Goal: Obtain resource: Download file/media

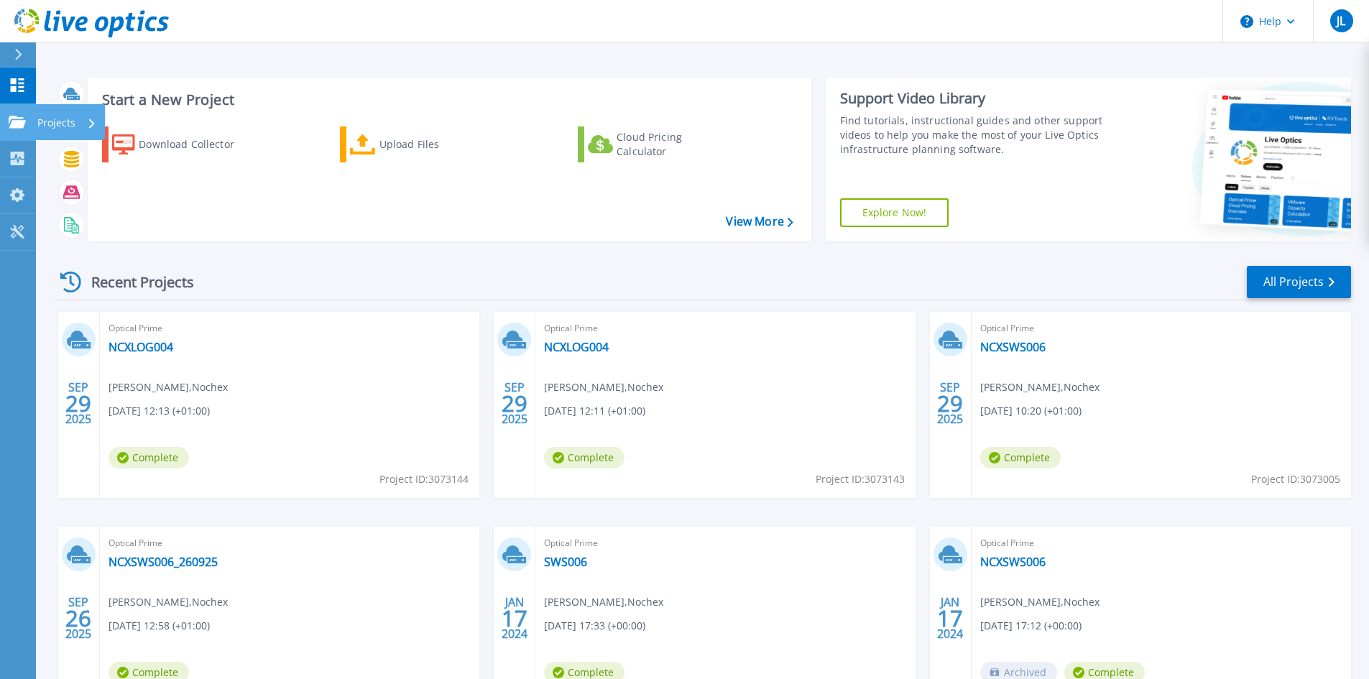
click at [34, 130] on link "Projects Projects" at bounding box center [18, 122] width 36 height 37
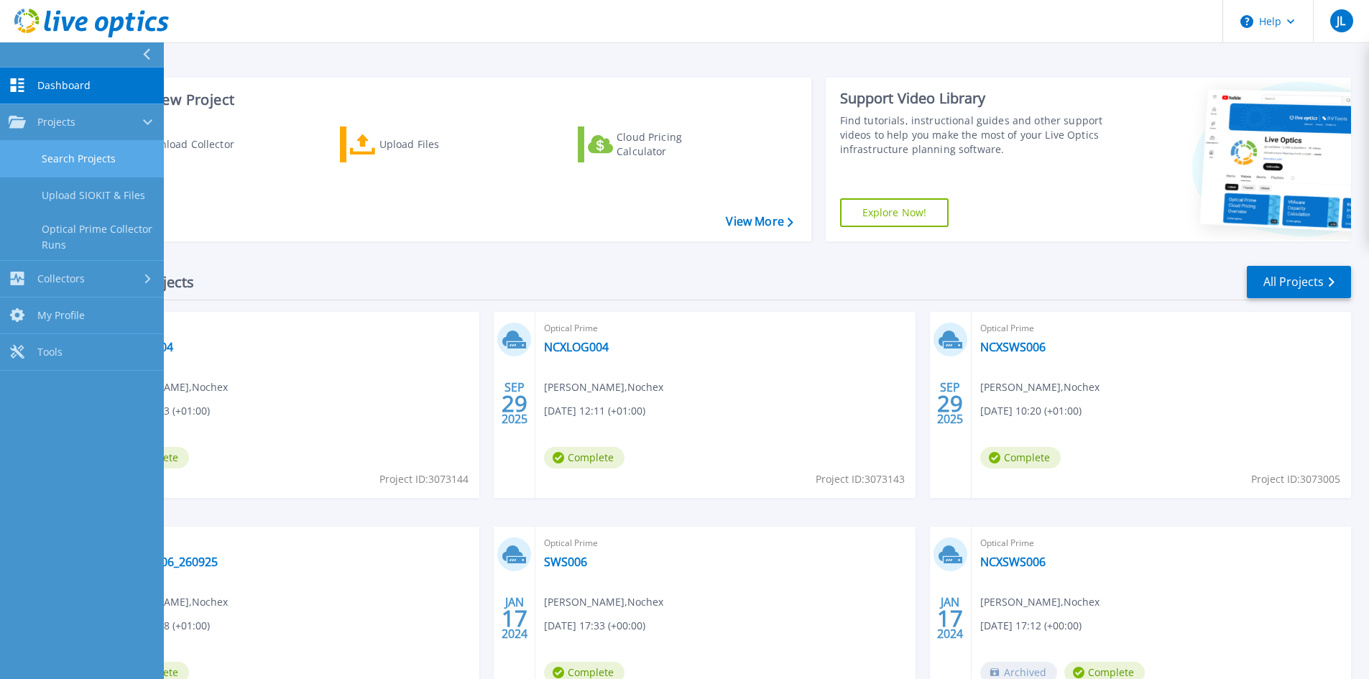
click at [68, 151] on link "Search Projects" at bounding box center [82, 159] width 164 height 37
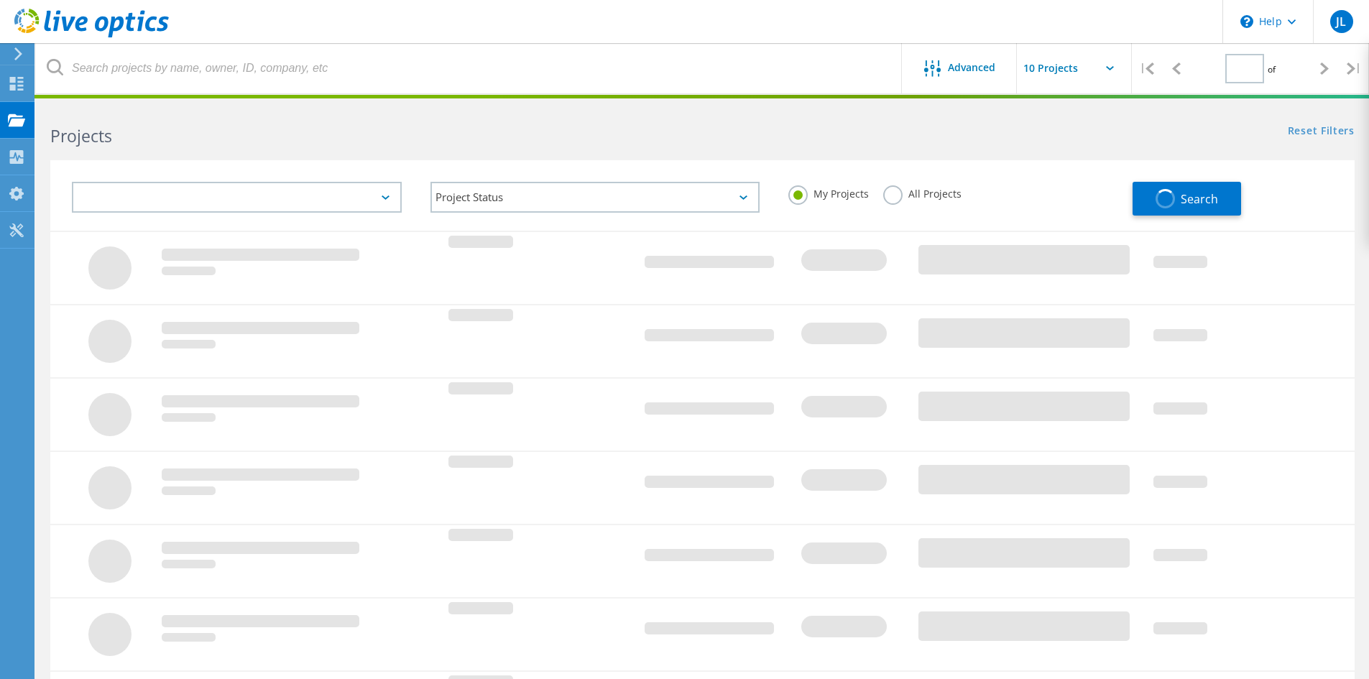
type input "1"
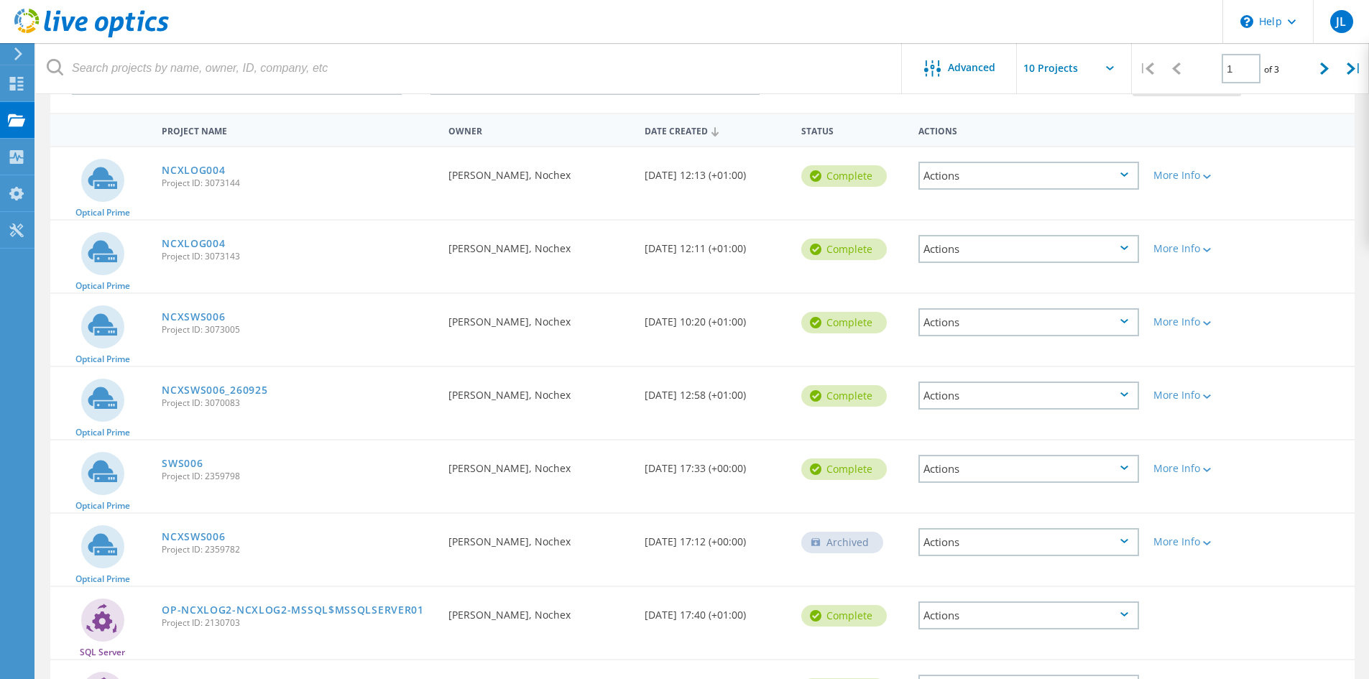
scroll to position [144, 0]
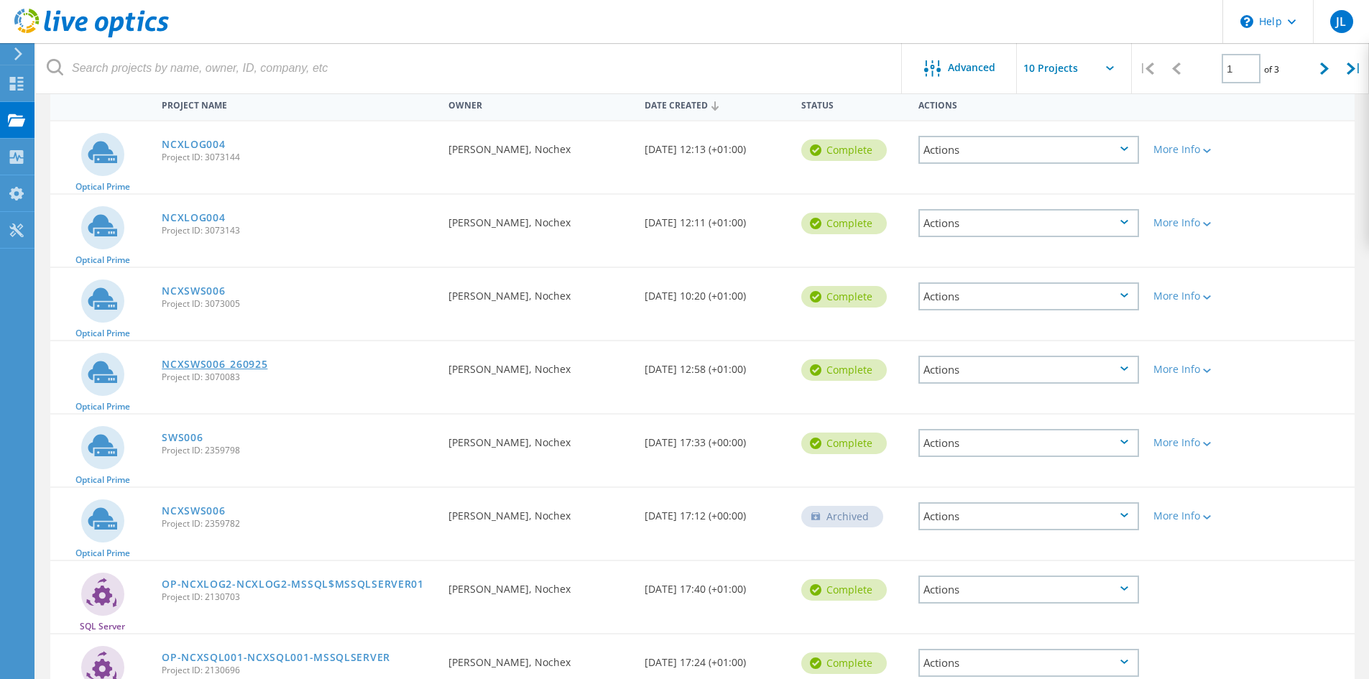
click at [219, 361] on link "NCXSWS006_260925" at bounding box center [215, 364] width 106 height 10
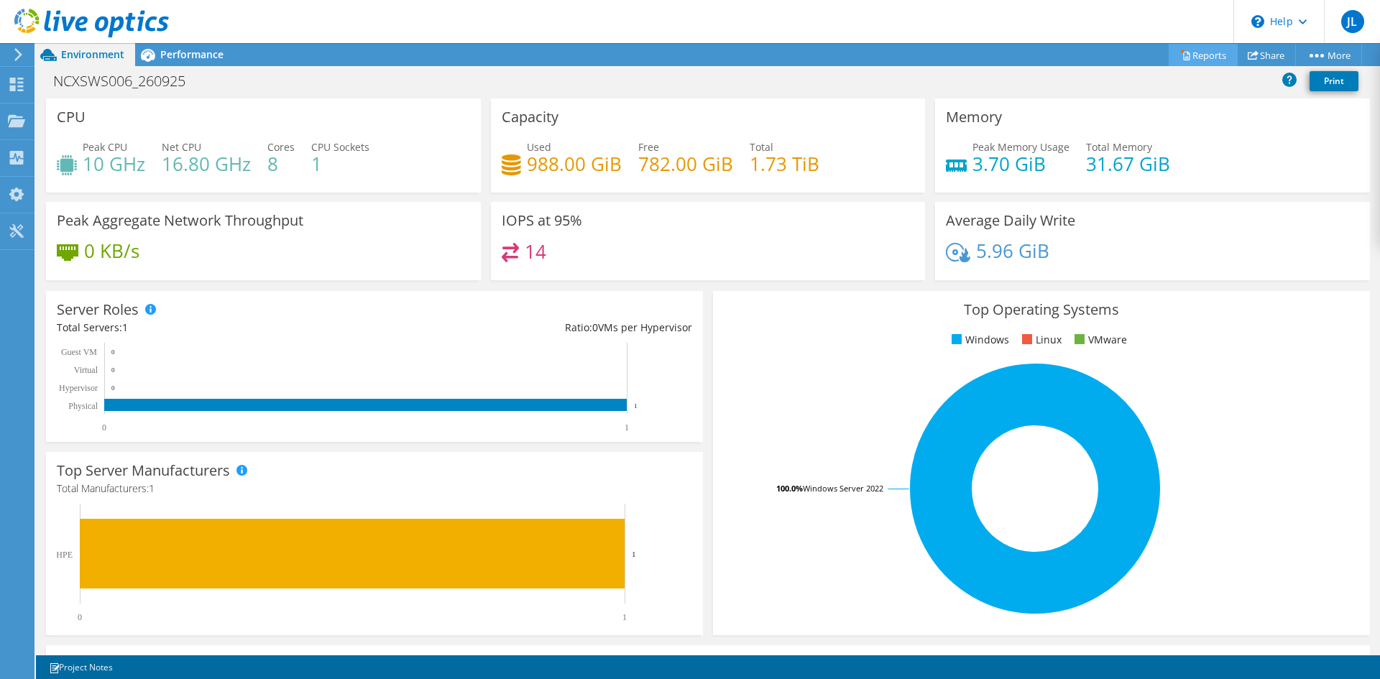
click at [1202, 55] on link "Reports" at bounding box center [1203, 55] width 69 height 22
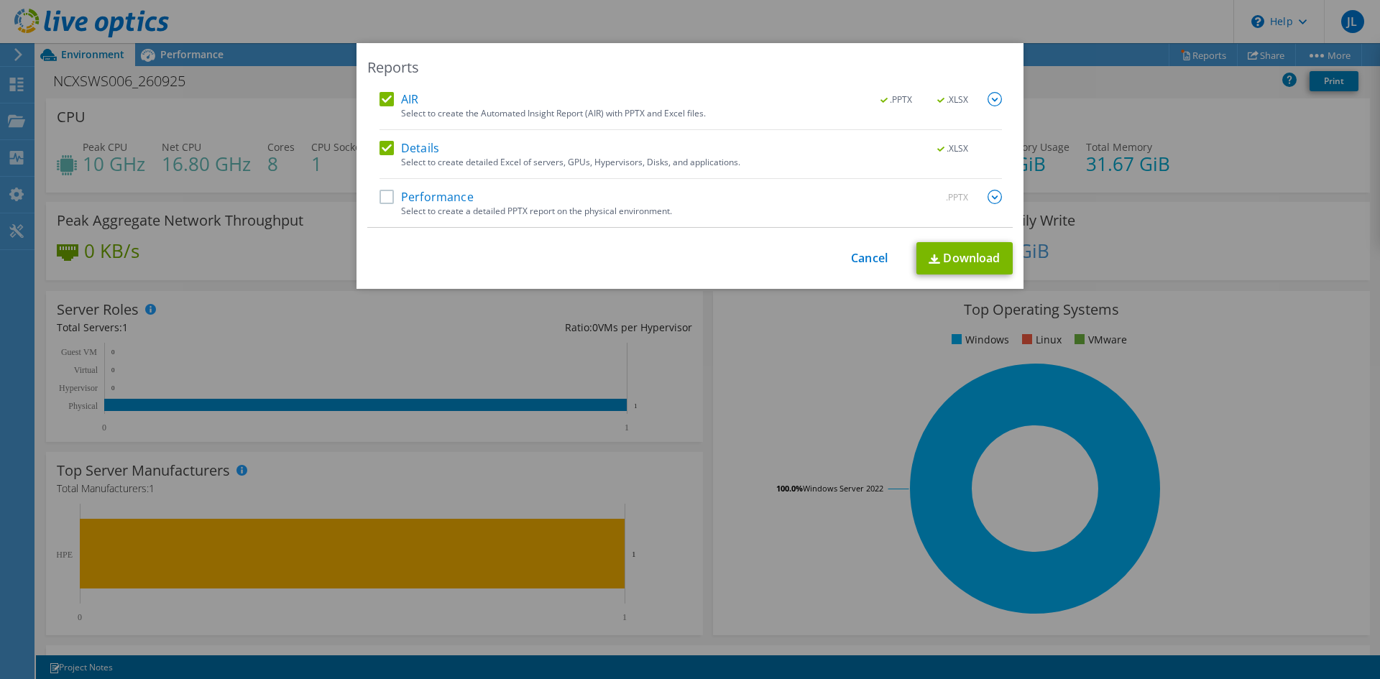
click at [384, 200] on label "Performance" at bounding box center [426, 197] width 94 height 14
click at [0, 0] on input "Performance" at bounding box center [0, 0] width 0 height 0
click at [954, 257] on link "Download" at bounding box center [964, 258] width 96 height 32
click at [851, 252] on link "Cancel" at bounding box center [869, 259] width 37 height 14
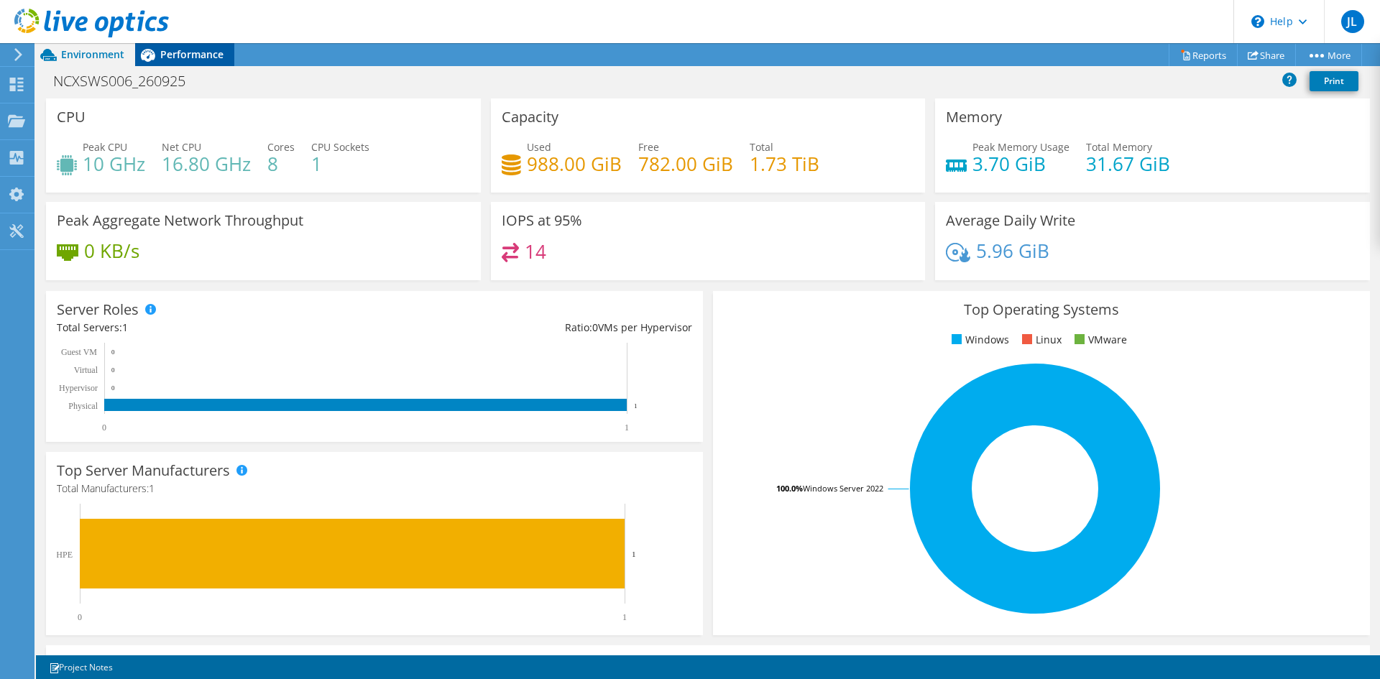
click at [195, 50] on span "Performance" at bounding box center [191, 54] width 63 height 14
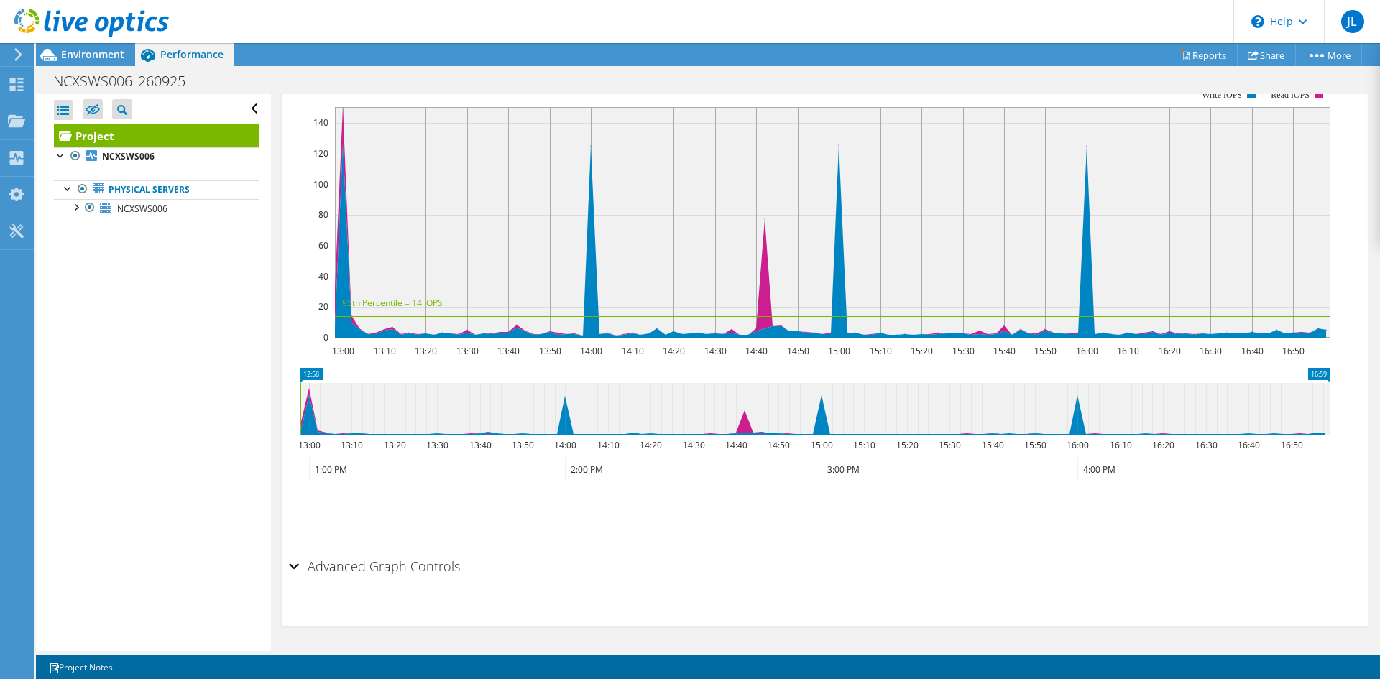
scroll to position [185, 0]
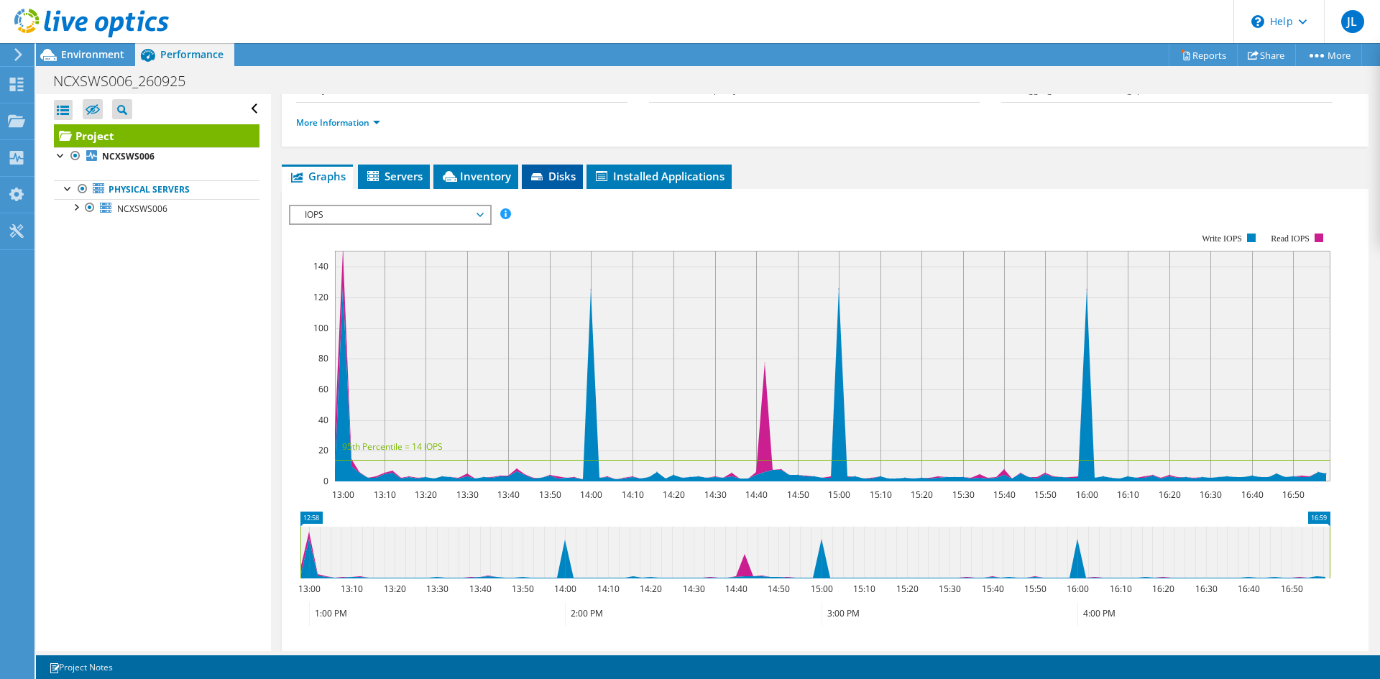
click at [581, 174] on li "Disks" at bounding box center [552, 177] width 61 height 24
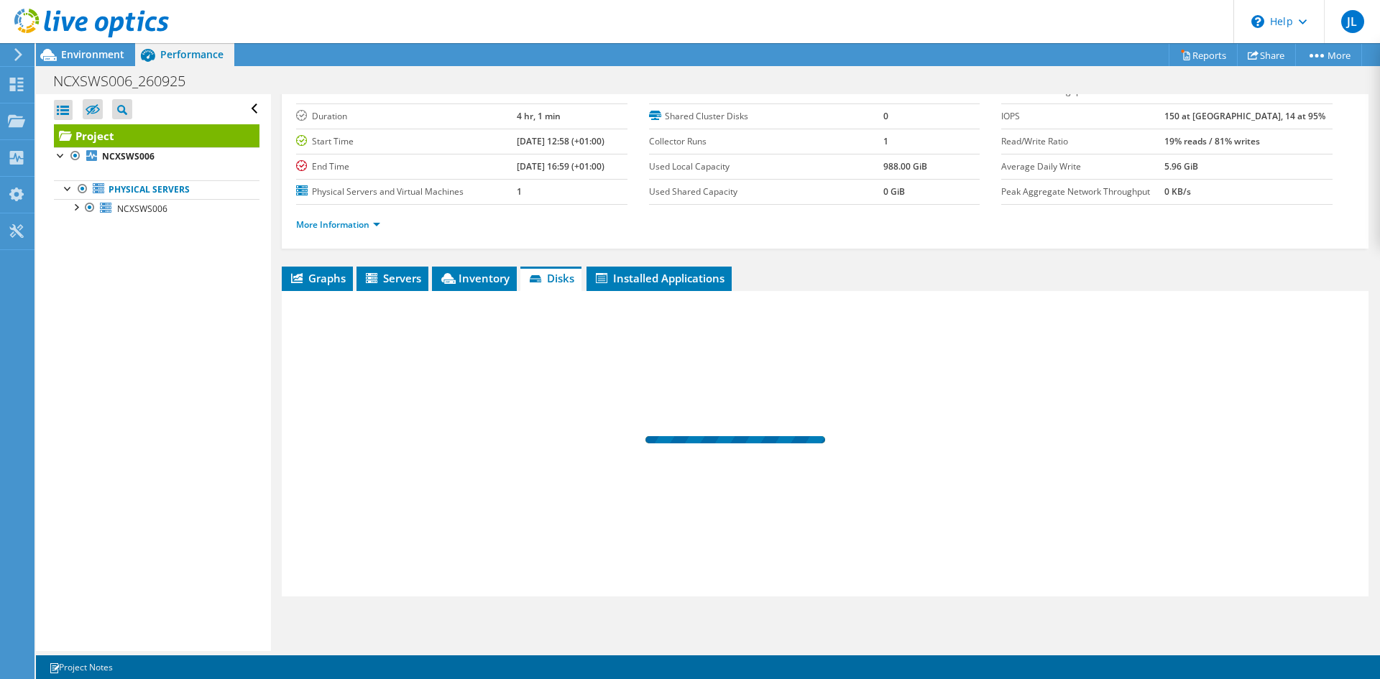
scroll to position [83, 0]
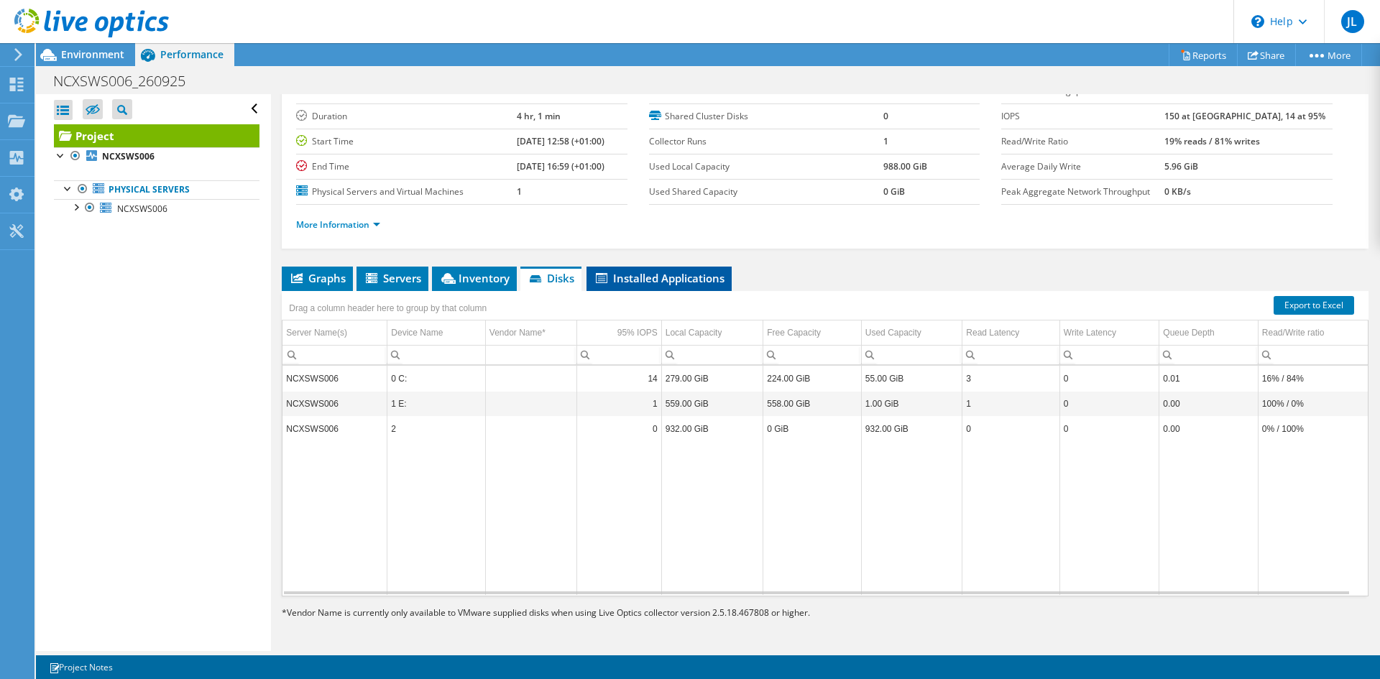
click at [669, 278] on span "Installed Applications" at bounding box center [659, 278] width 131 height 14
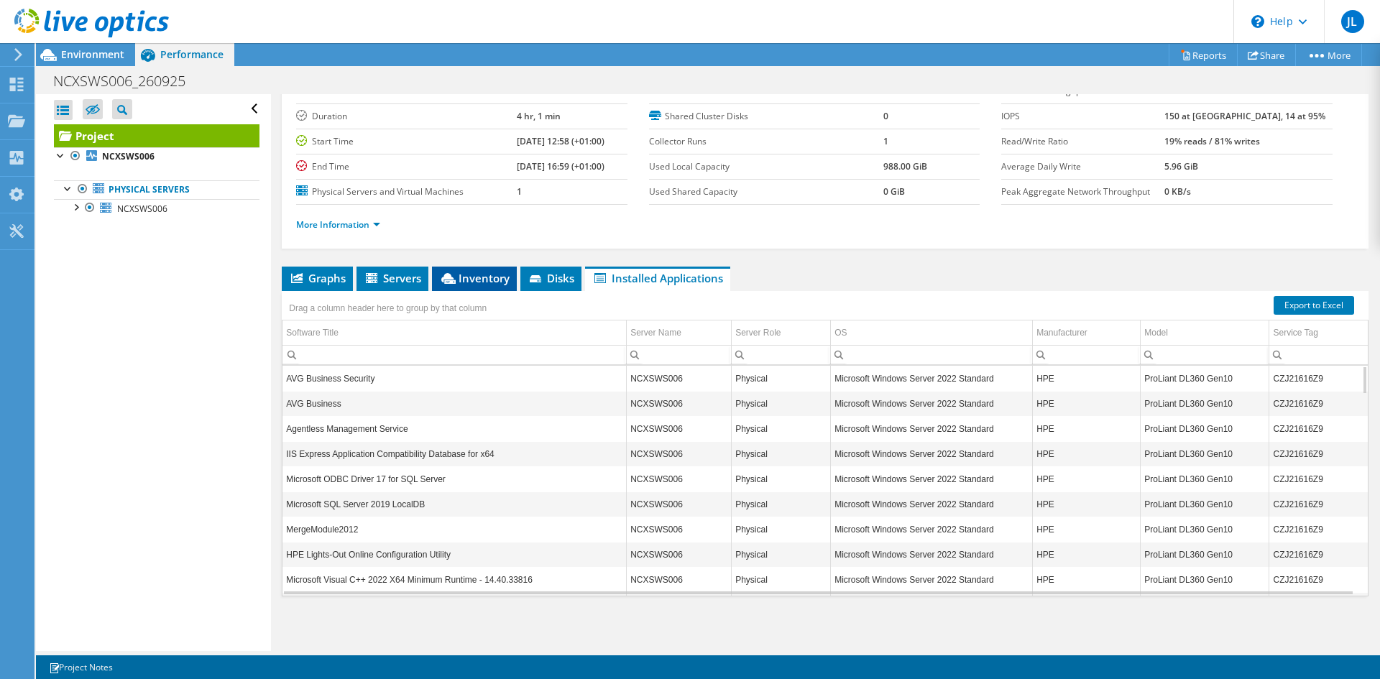
click at [469, 280] on span "Inventory" at bounding box center [474, 278] width 70 height 14
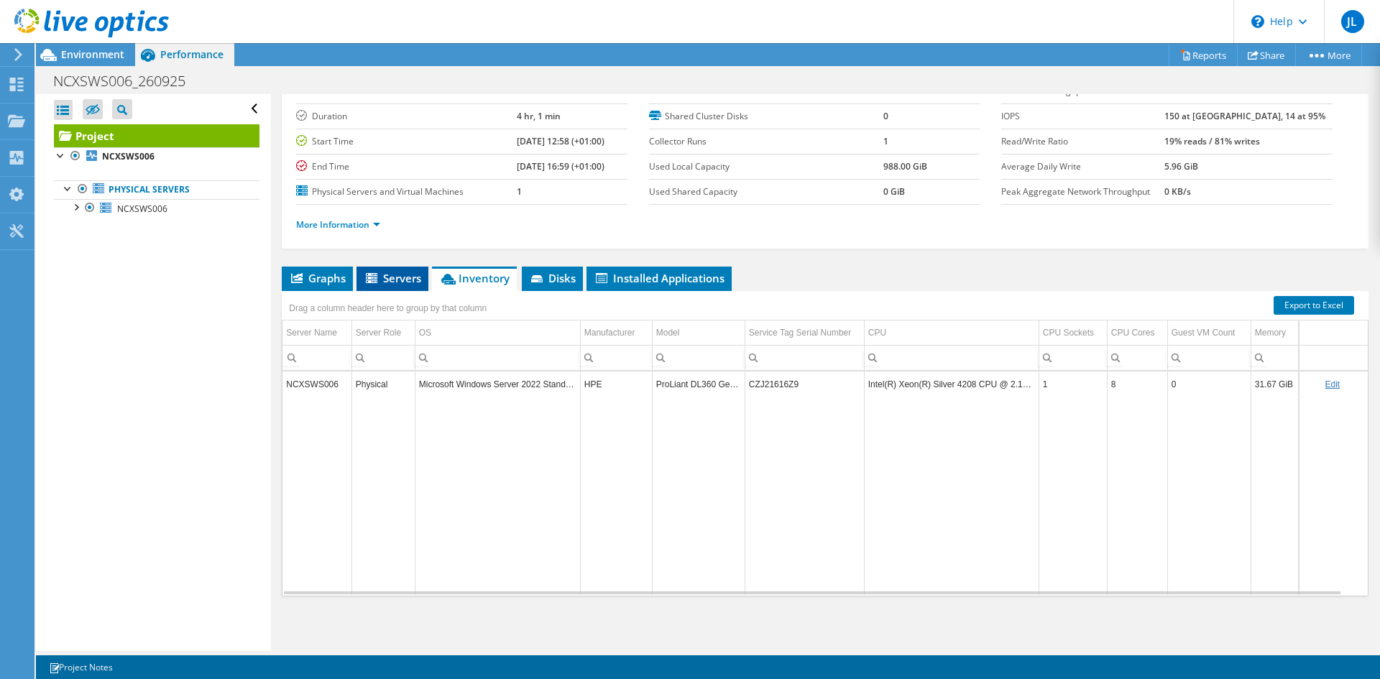
click at [405, 289] on li "Servers" at bounding box center [392, 279] width 72 height 24
